Goal: Information Seeking & Learning: Learn about a topic

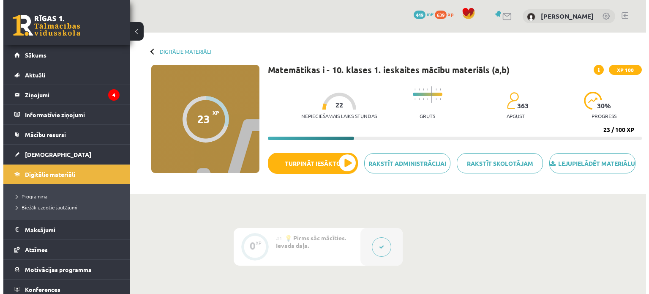
scroll to position [316, 0]
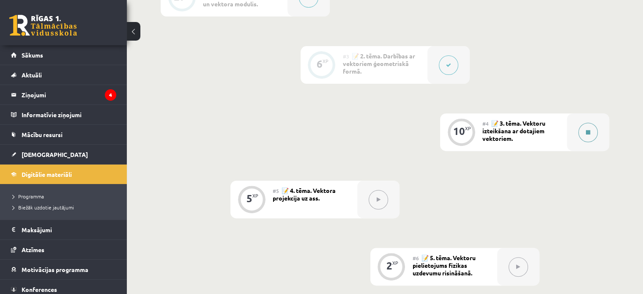
click at [581, 139] on button at bounding box center [587, 132] width 19 height 19
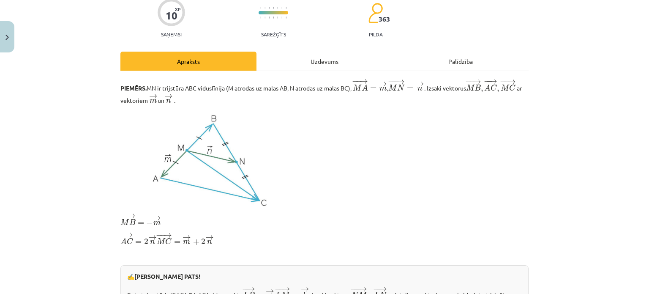
scroll to position [73, 0]
click at [330, 53] on div "Uzdevums" at bounding box center [325, 61] width 136 height 19
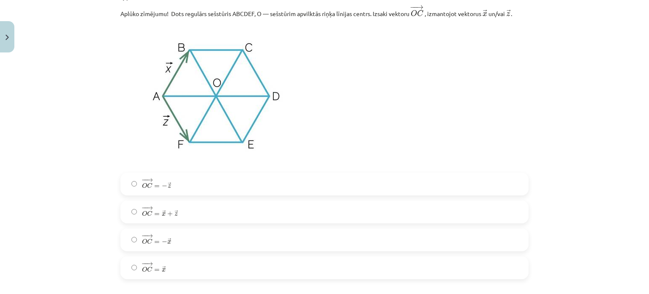
scroll to position [193, 0]
click at [213, 235] on label "− − → O C = − → x O C → = − x →" at bounding box center [324, 238] width 407 height 21
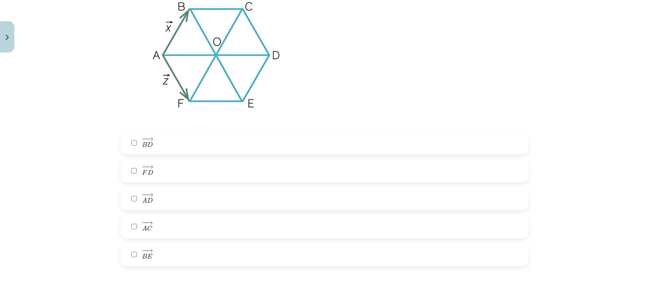
scroll to position [551, 0]
click at [191, 199] on label "− − → A D A D →" at bounding box center [324, 197] width 407 height 21
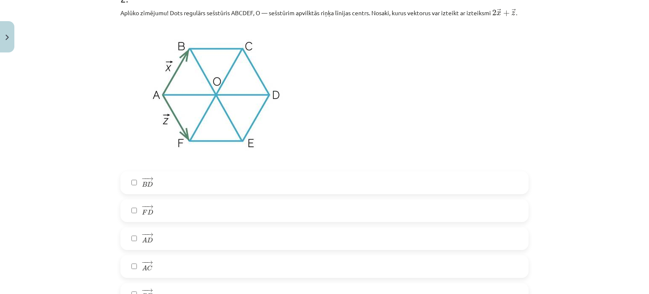
scroll to position [510, 0]
click at [152, 215] on label "− − → F D F D →" at bounding box center [324, 210] width 407 height 21
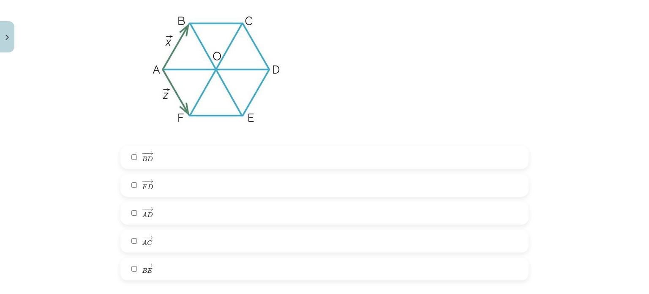
scroll to position [536, 0]
click at [158, 271] on label "− − → B E B E →" at bounding box center [324, 268] width 407 height 21
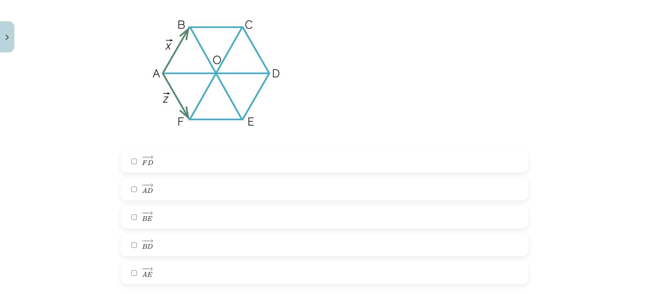
scroll to position [876, 0]
click at [181, 274] on label "− − → A E A E →" at bounding box center [324, 272] width 407 height 21
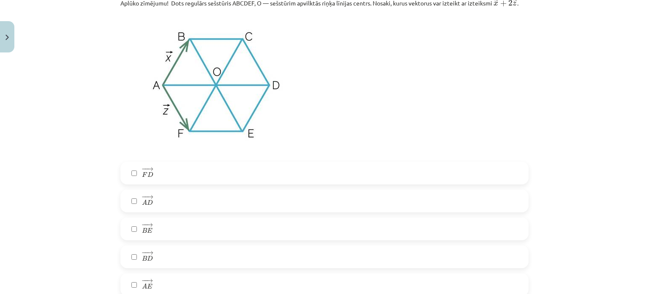
scroll to position [865, 0]
click at [159, 229] on label "− − → B E B E →" at bounding box center [324, 228] width 407 height 21
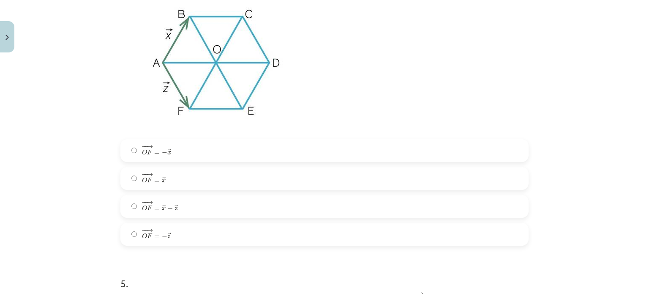
scroll to position [1235, 0]
click at [173, 155] on label "− − → O F = − → x O F → = − x →" at bounding box center [324, 149] width 407 height 21
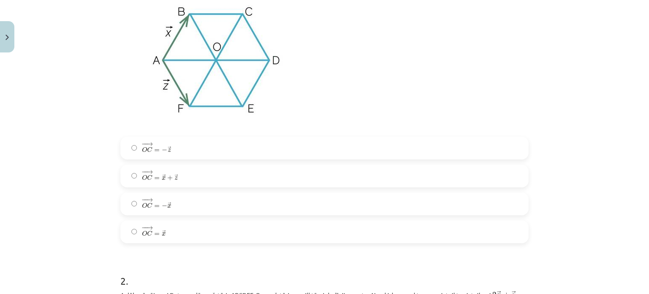
click at [164, 237] on label "− − → O C = → x O C → = x →" at bounding box center [324, 231] width 407 height 21
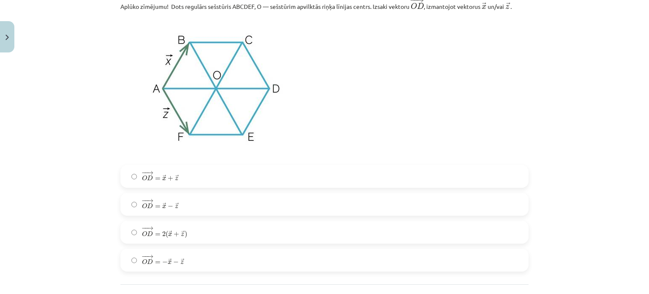
scroll to position [1528, 0]
click at [207, 181] on label "− − → O D = → x + → z O D → = x → + z →" at bounding box center [324, 175] width 407 height 21
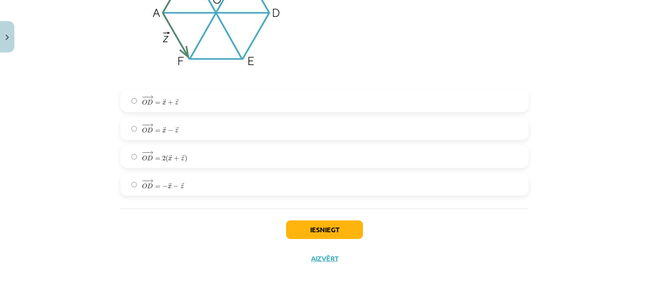
scroll to position [1605, 0]
click at [286, 228] on button "Iesniegt" at bounding box center [324, 229] width 77 height 19
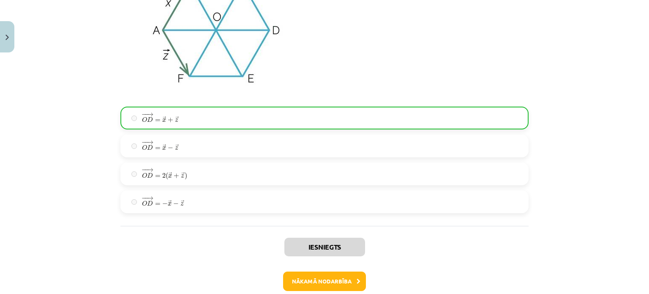
scroll to position [1632, 0]
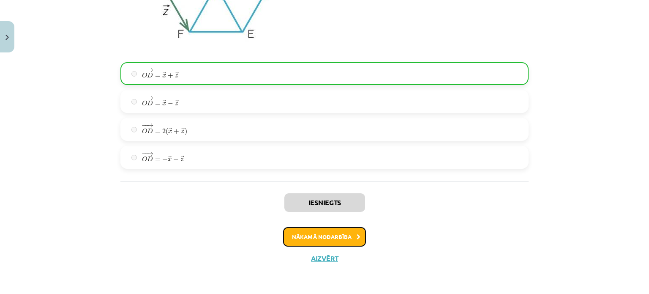
click at [321, 237] on button "Nākamā nodarbība" at bounding box center [324, 236] width 83 height 19
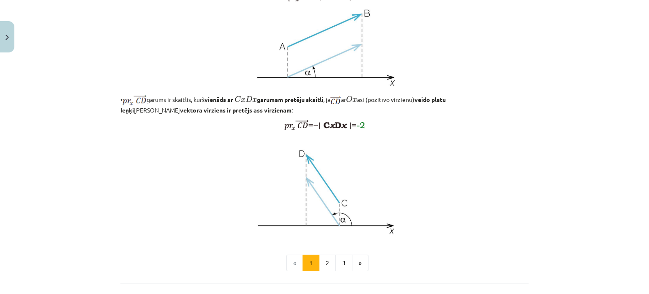
scroll to position [709, 0]
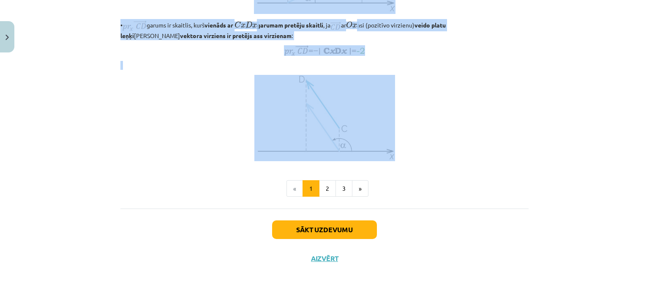
drag, startPoint x: 267, startPoint y: 45, endPoint x: 410, endPoint y: 140, distance: 171.9
copy div "Loremip dolorsitam co adi 💡 Elitseddo eiu temporin: Utlabor, etd ma aliquae adm…"
click at [410, 140] on p at bounding box center [324, 118] width 408 height 86
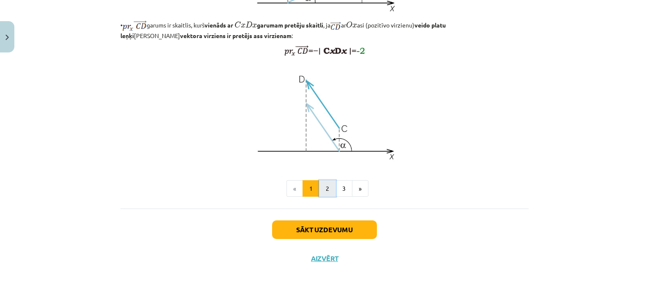
click at [325, 191] on button "2" at bounding box center [327, 188] width 17 height 17
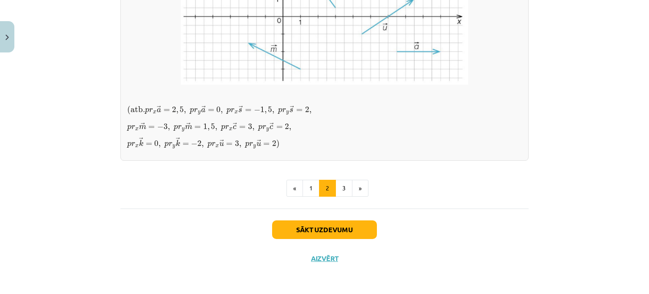
scroll to position [780, 0]
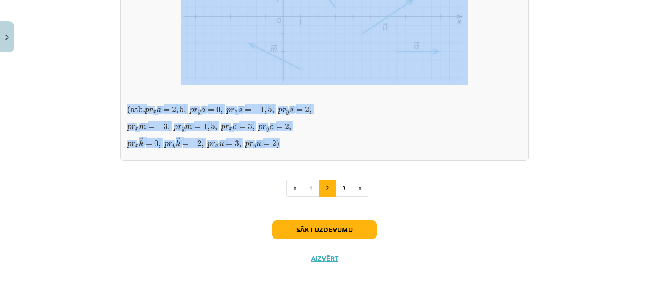
drag, startPoint x: 275, startPoint y: 14, endPoint x: 302, endPoint y: 143, distance: 132.5
copy div "Loremip dolorsitam co a eli Seddoeius temp.in utlab: Etdo magnaaliquaenim admin…"
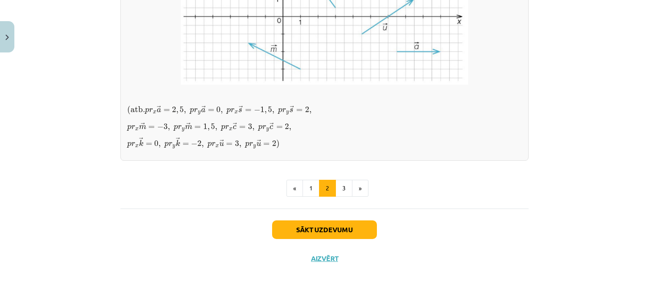
click at [302, 143] on p "p r x → k = 0 , p r y → k = − 2 , p r x → u = 3 , p r y → u = 2 ) p r x k → = 0…" at bounding box center [324, 143] width 395 height 12
click at [337, 187] on button "3" at bounding box center [344, 188] width 17 height 17
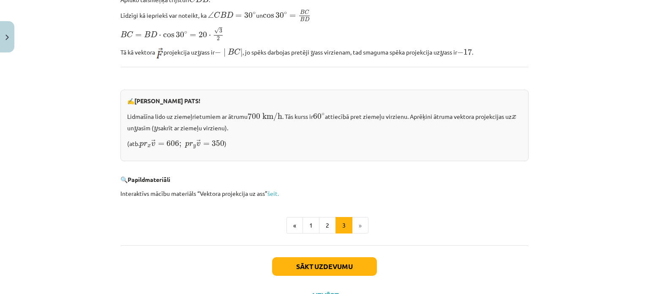
scroll to position [884, 0]
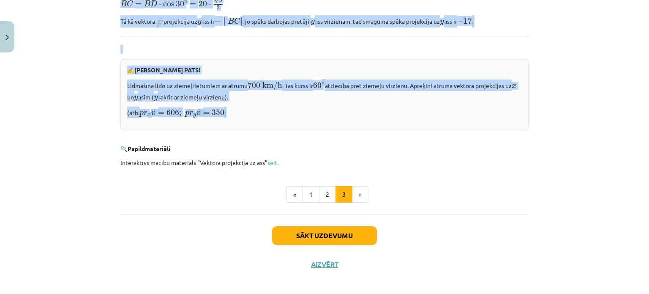
drag, startPoint x: 261, startPoint y: 15, endPoint x: 275, endPoint y: 110, distance: 96.0
copy div "Loremip dolorsitame consectetura 🎯 ELITSED DOEI! Tempor incidid utlab etdolorem…"
click at [275, 110] on p "(atb. p r x → v = 606 ; p r y → v = 350 p r x v → = 606 ; p r y v → = 350 )" at bounding box center [324, 111] width 395 height 11
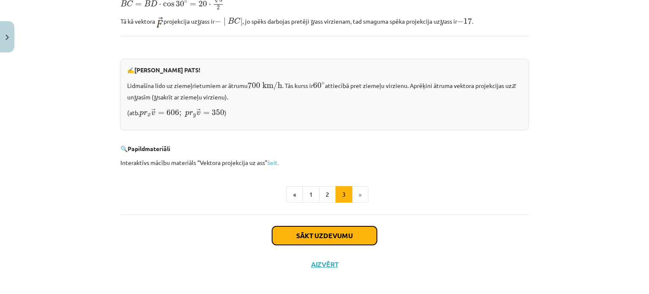
click at [305, 226] on button "Sākt uzdevumu" at bounding box center [324, 235] width 105 height 19
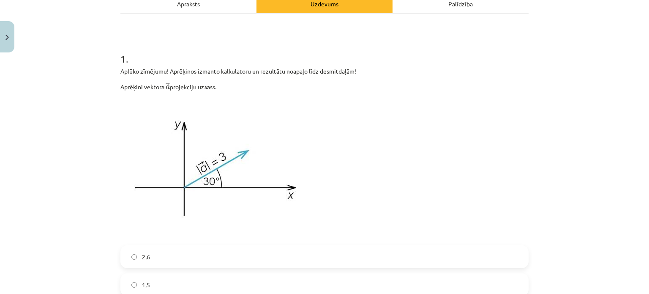
scroll to position [131, 0]
click at [188, 2] on div "Apraksts" at bounding box center [188, 2] width 136 height 19
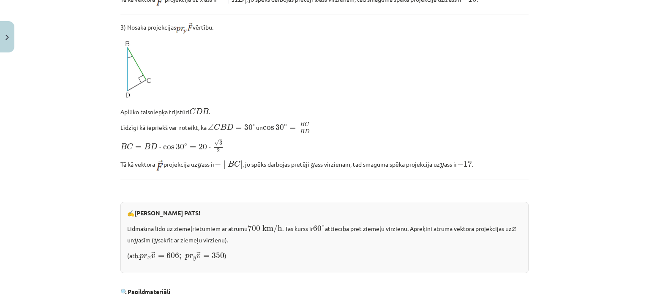
scroll to position [884, 0]
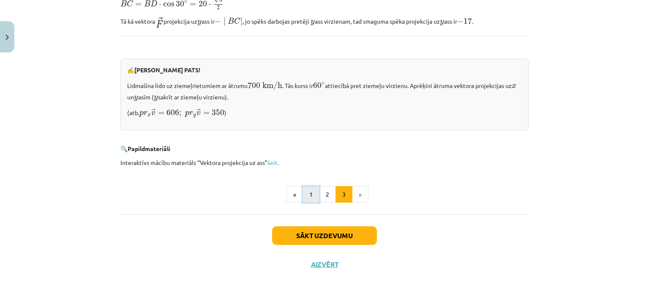
click at [304, 192] on button "1" at bounding box center [311, 194] width 17 height 17
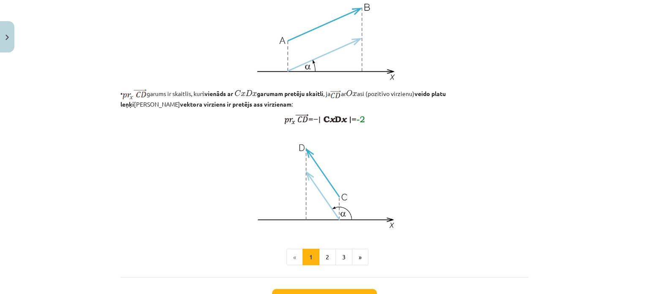
scroll to position [617, 0]
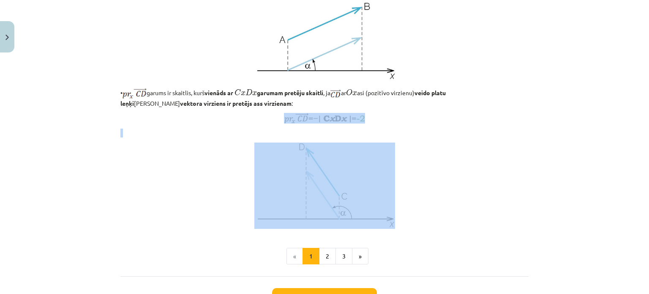
drag, startPoint x: 271, startPoint y: 140, endPoint x: 374, endPoint y: 183, distance: 112.0
click at [472, 229] on p at bounding box center [324, 185] width 408 height 86
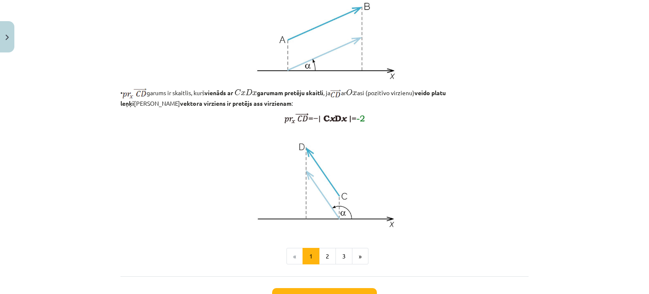
click at [472, 229] on p at bounding box center [324, 185] width 408 height 86
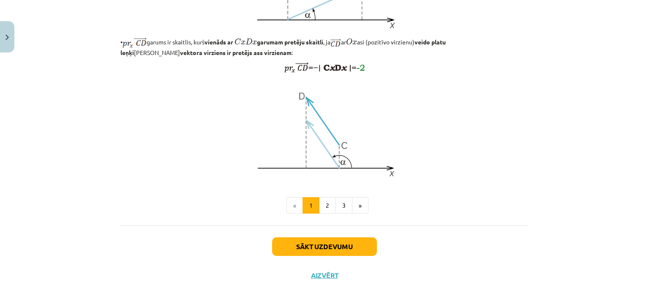
scroll to position [668, 0]
click at [324, 214] on button "2" at bounding box center [327, 205] width 17 height 17
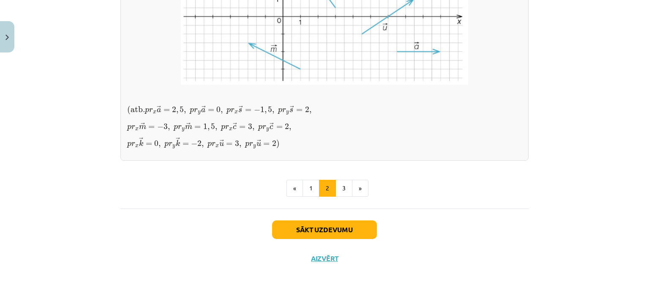
scroll to position [780, 0]
click at [334, 227] on button "Sākt uzdevumu" at bounding box center [324, 229] width 105 height 19
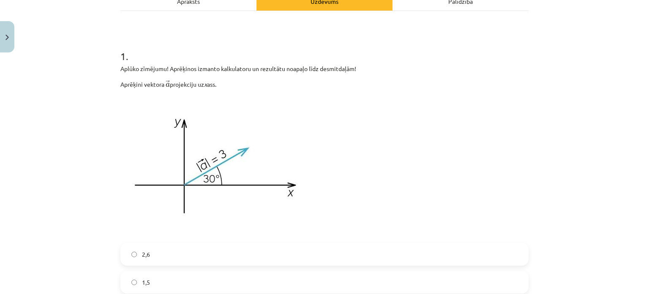
scroll to position [0, 0]
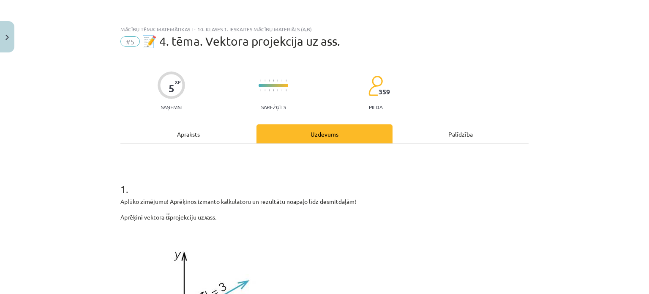
click at [211, 133] on div "Apraksts" at bounding box center [188, 133] width 136 height 19
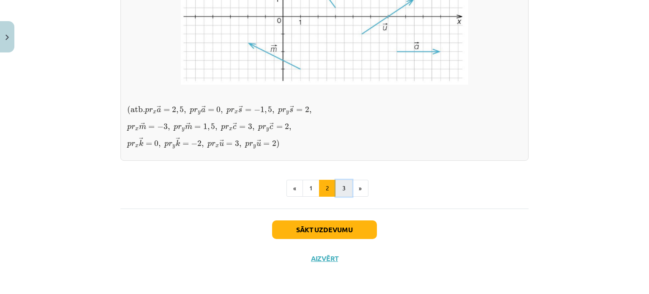
click at [341, 191] on button "3" at bounding box center [344, 188] width 17 height 17
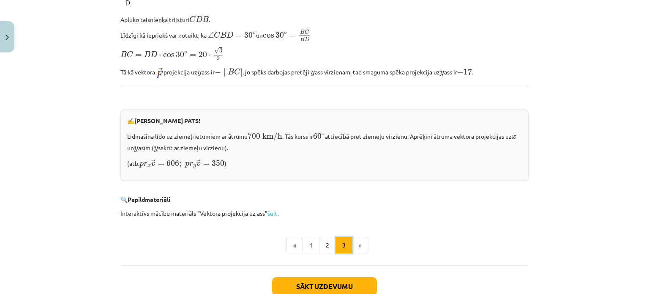
scroll to position [835, 0]
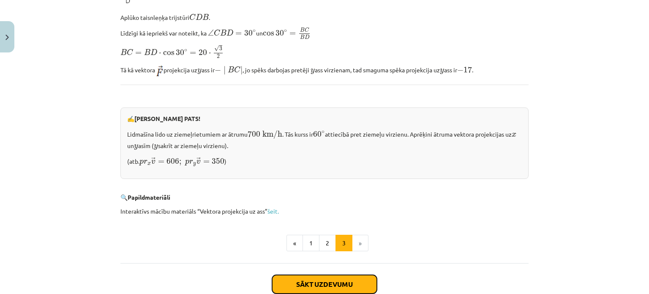
click at [324, 278] on button "Sākt uzdevumu" at bounding box center [324, 284] width 105 height 19
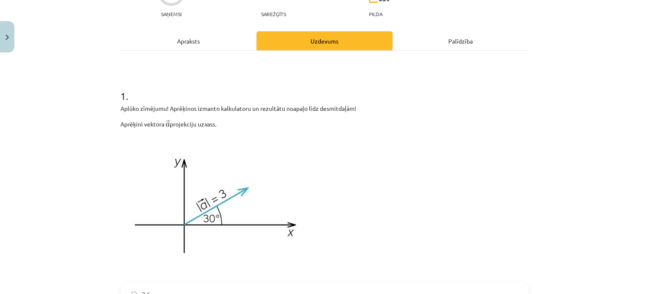
scroll to position [93, 0]
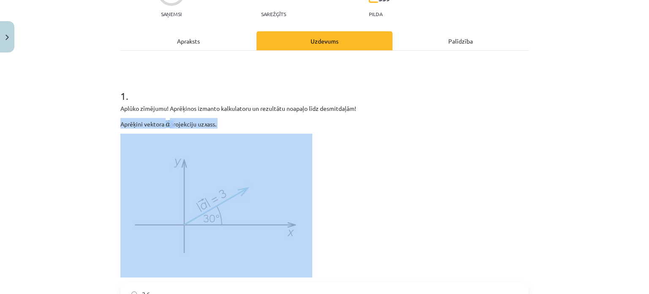
drag, startPoint x: 112, startPoint y: 123, endPoint x: 318, endPoint y: 248, distance: 241.2
copy div "Aprēķini vektora ﻿ → a a → ﻿ projekciju uz x ass."
click at [335, 246] on p at bounding box center [324, 206] width 408 height 144
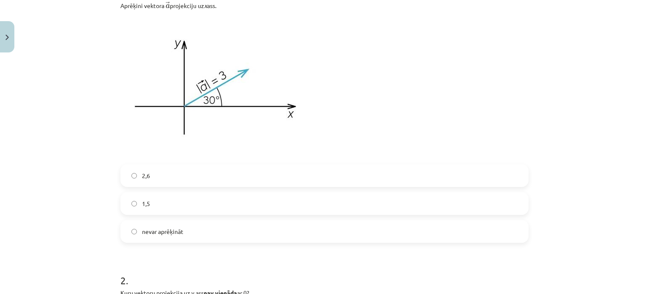
scroll to position [224, 0]
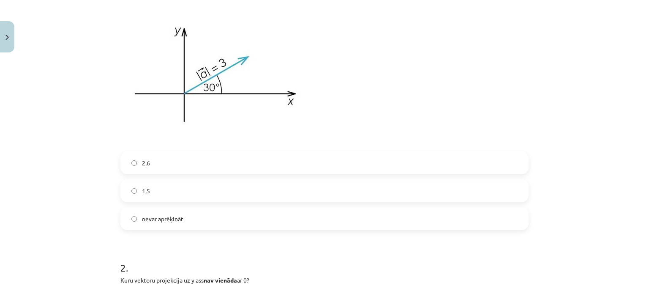
click at [174, 162] on label "2,6" at bounding box center [324, 162] width 407 height 21
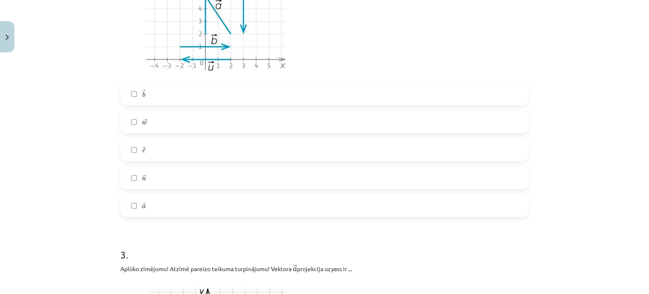
scroll to position [583, 0]
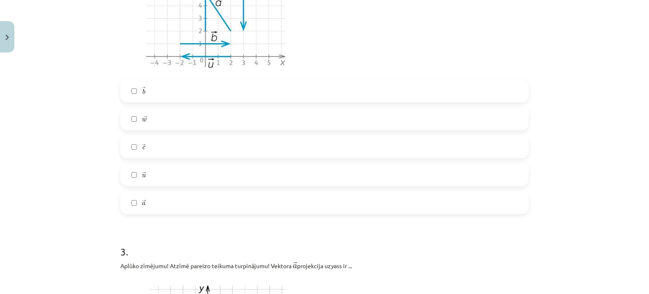
click at [134, 120] on label "→ w w →" at bounding box center [324, 118] width 407 height 21
click at [125, 148] on label "→ c c →" at bounding box center [324, 146] width 407 height 21
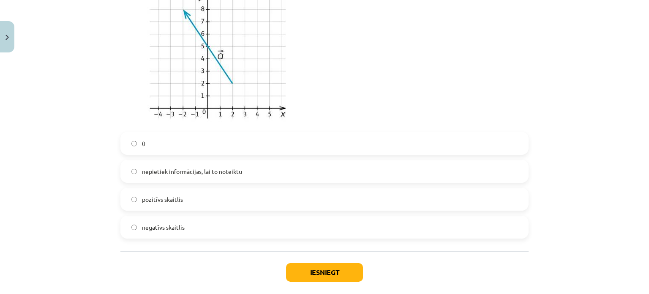
scroll to position [875, 0]
click at [171, 197] on span "pozitīvs skaitlis" at bounding box center [162, 198] width 41 height 9
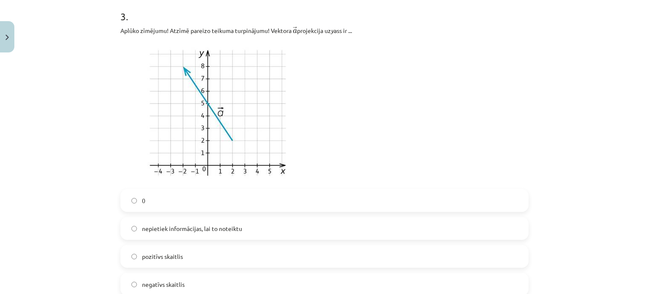
scroll to position [917, 0]
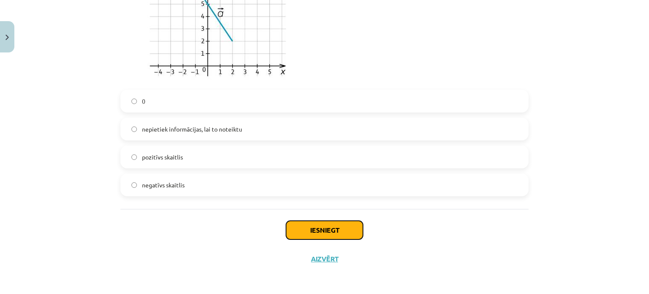
click at [320, 233] on button "Iesniegt" at bounding box center [324, 230] width 77 height 19
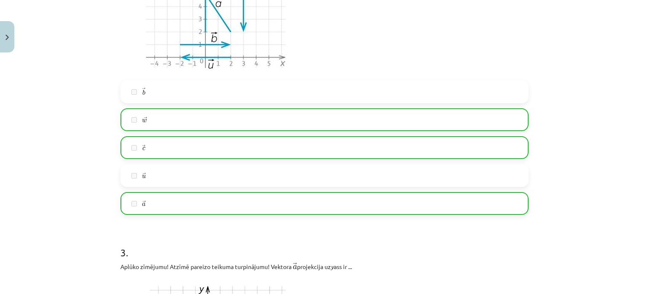
scroll to position [944, 0]
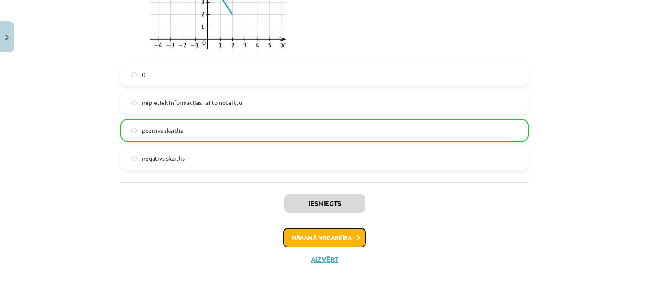
click at [350, 235] on button "Nākamā nodarbība" at bounding box center [324, 237] width 83 height 19
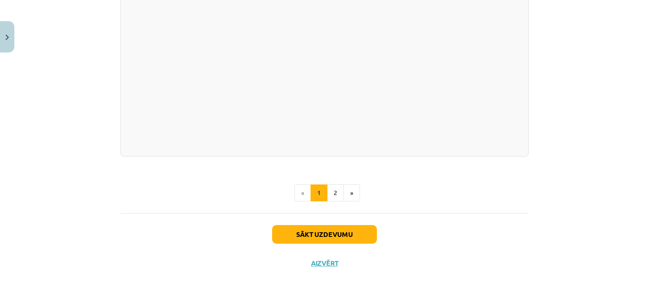
scroll to position [897, 0]
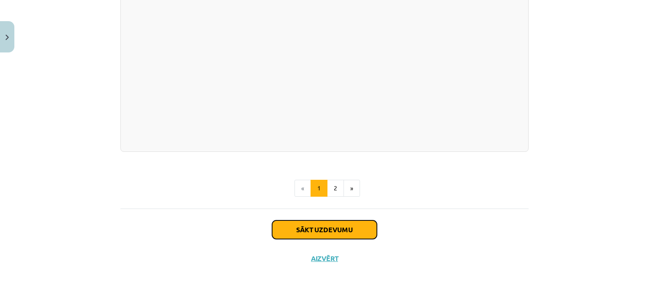
click at [328, 232] on button "Sākt uzdevumu" at bounding box center [324, 229] width 105 height 19
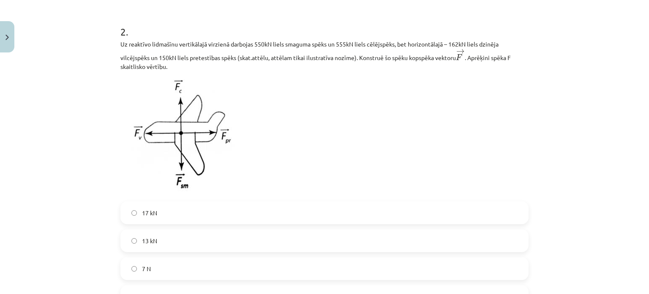
scroll to position [445, 0]
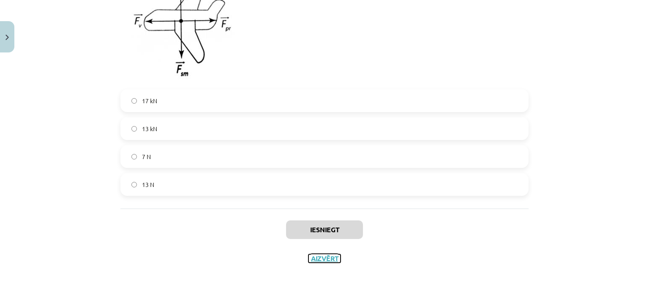
click at [318, 255] on button "Aizvērt" at bounding box center [324, 258] width 32 height 8
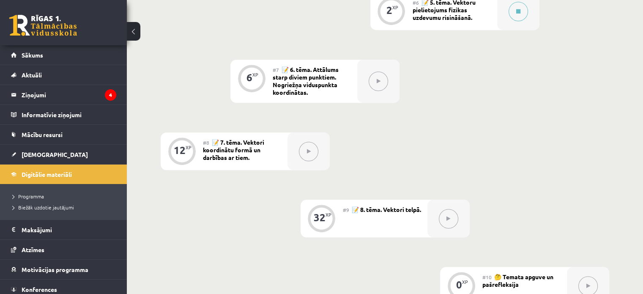
scroll to position [523, 0]
